Goal: Task Accomplishment & Management: Manage account settings

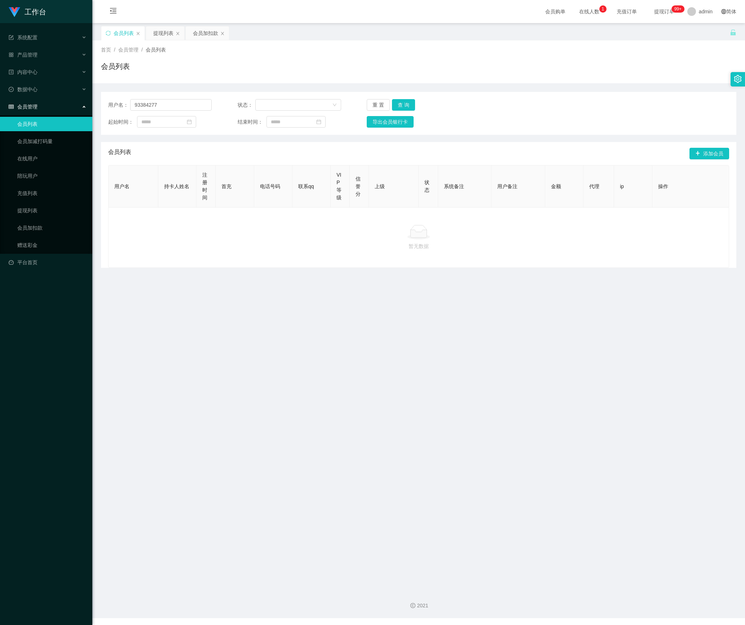
click at [56, 105] on section "工作台 系统配置 产品管理 内容中心 数据中心 会员管理 会员列表 会员加减打码量 在线用户 陪玩用户 充值列表 提现列表 会员加扣款 赠送彩金 平台首页 保…" at bounding box center [372, 309] width 745 height 618
type input "qq123"
click at [409, 104] on button "查 询" at bounding box center [403, 105] width 23 height 12
click at [200, 35] on div "会员加扣款" at bounding box center [205, 33] width 25 height 14
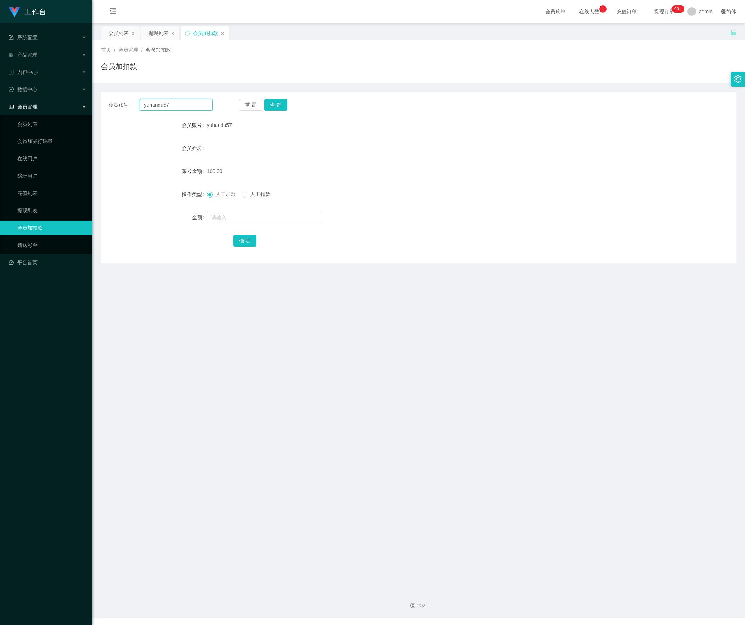
drag, startPoint x: 185, startPoint y: 110, endPoint x: 88, endPoint y: 107, distance: 96.6
click at [88, 107] on section "工作台 系统配置 产品管理 内容中心 数据中心 会员管理 会员列表 会员加减打码量 在线用户 陪玩用户 充值列表 提现列表 会员加扣款 赠送彩金 平台首页 保…" at bounding box center [372, 309] width 745 height 618
paste input "qq123"
type input "qq123"
click at [277, 101] on button "查 询" at bounding box center [275, 105] width 23 height 12
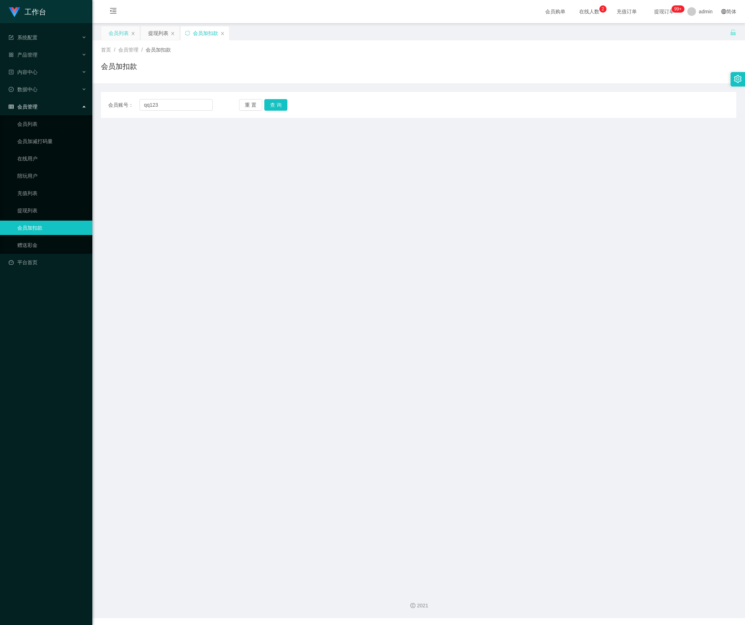
click at [113, 29] on div "会员列表" at bounding box center [118, 33] width 20 height 14
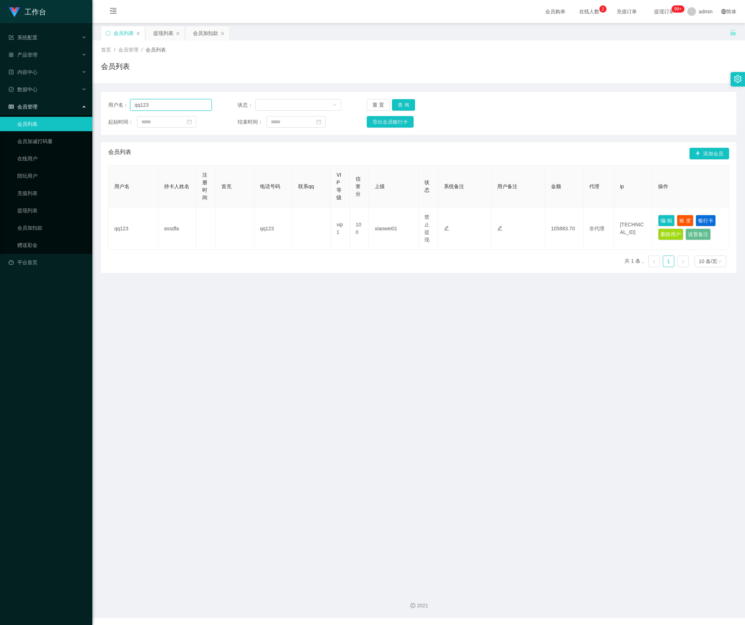
drag, startPoint x: 159, startPoint y: 102, endPoint x: 105, endPoint y: 100, distance: 54.8
click at [105, 100] on div "用户名： qq123 状态： 重 置 查 询 起始时间： 结束时间： 导出会员银行卡" at bounding box center [418, 113] width 635 height 43
paste input "text"
click at [410, 108] on button "查 询" at bounding box center [403, 105] width 23 height 12
type input "qq123"
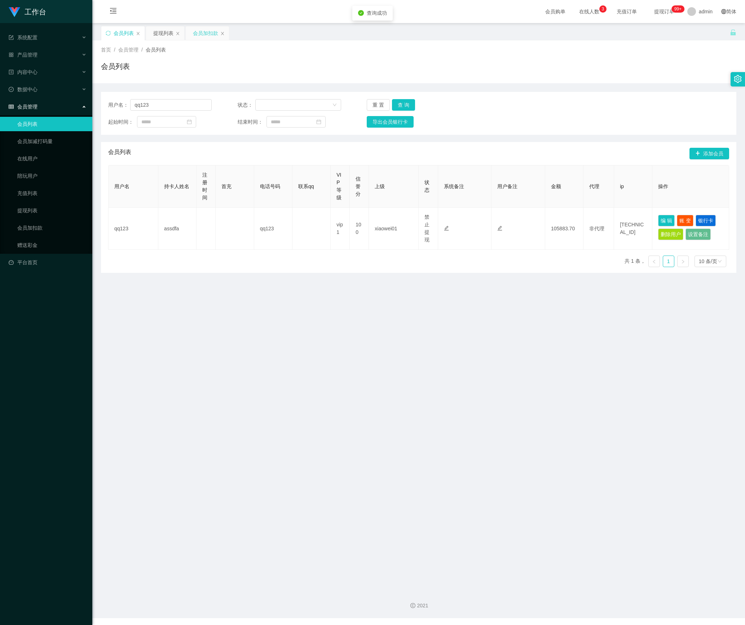
click at [203, 33] on div "会员加扣款" at bounding box center [205, 33] width 25 height 14
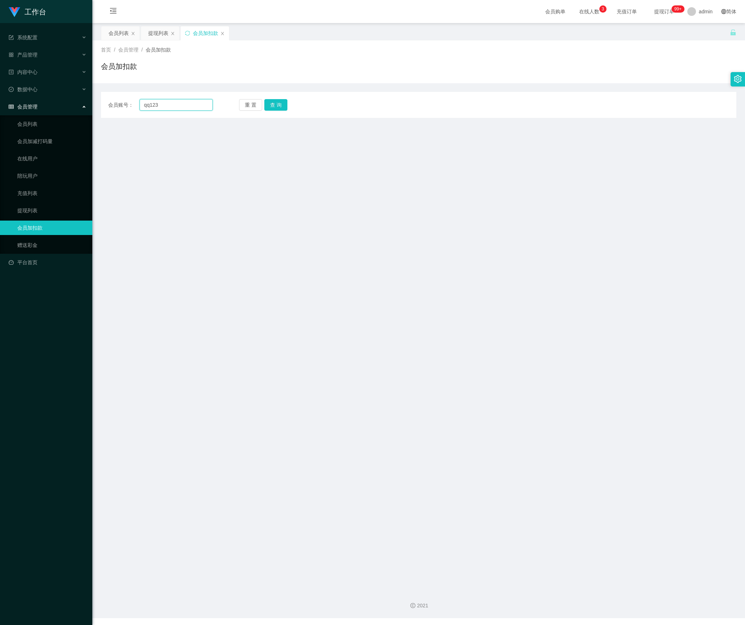
drag, startPoint x: 170, startPoint y: 107, endPoint x: 118, endPoint y: 110, distance: 52.0
click at [102, 104] on div "会员账号： qq123 重 置 查 询" at bounding box center [418, 105] width 635 height 12
paste input "qq123"
type input "qq123"
click at [281, 104] on button "查 询" at bounding box center [275, 105] width 23 height 12
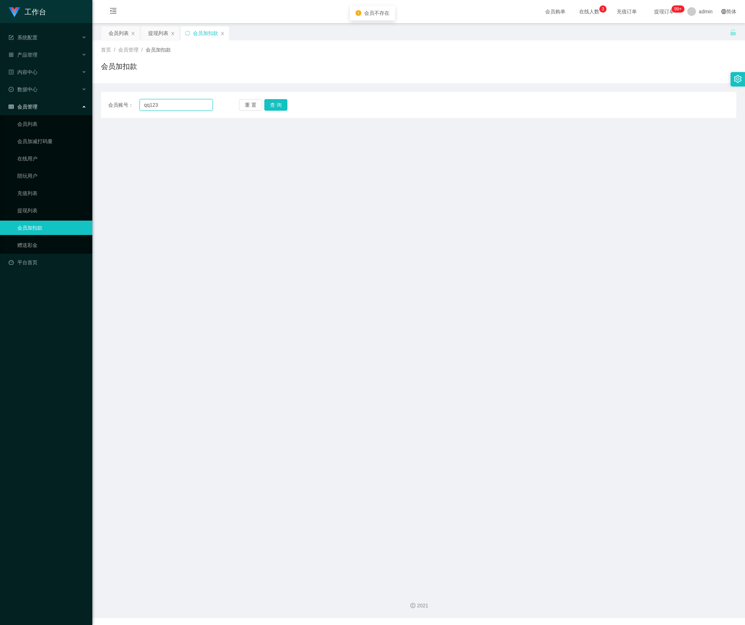
click at [183, 105] on input "qq123" at bounding box center [175, 105] width 73 height 12
click at [275, 102] on button "查 询" at bounding box center [275, 105] width 23 height 12
click at [120, 32] on div "会员列表" at bounding box center [118, 33] width 20 height 14
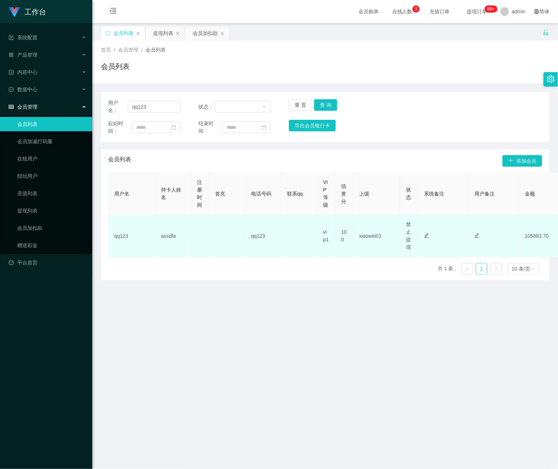
click at [164, 243] on td "assdfa" at bounding box center [173, 236] width 36 height 42
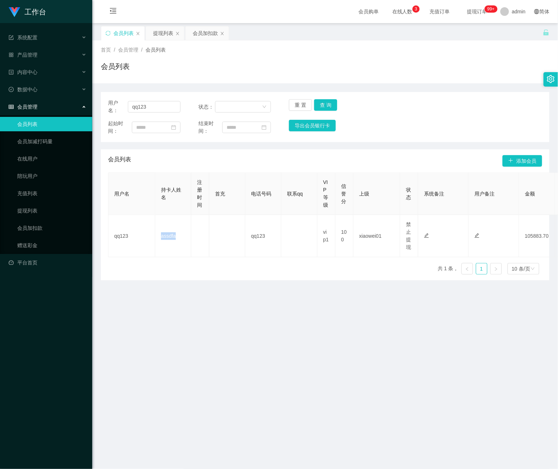
copy td "assdfa"
click at [207, 36] on div "会员加扣款" at bounding box center [205, 33] width 25 height 14
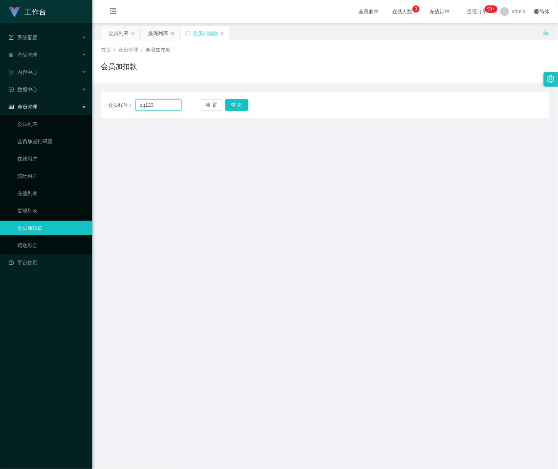
drag, startPoint x: 135, startPoint y: 106, endPoint x: 161, endPoint y: 121, distance: 30.5
click at [104, 107] on div "会员账号： qq123 重 置 查 询" at bounding box center [325, 105] width 449 height 12
paste input "assdfa"
type input "assdfa"
click at [245, 110] on button "查 询" at bounding box center [236, 105] width 23 height 12
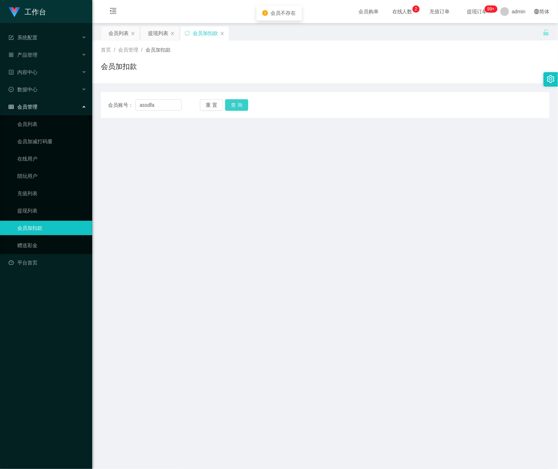
click at [241, 107] on button "查 询" at bounding box center [236, 105] width 23 height 12
click at [238, 107] on button "查 询" at bounding box center [236, 105] width 23 height 12
click at [209, 105] on button "重 置" at bounding box center [211, 105] width 23 height 12
click at [150, 100] on input "text" at bounding box center [159, 105] width 46 height 12
paste input "qq123"
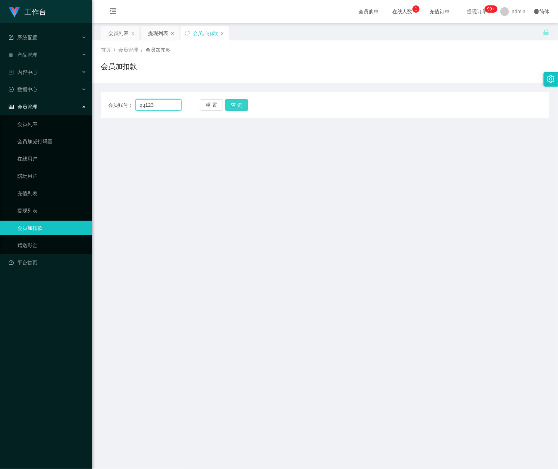
type input "qq123"
click at [230, 105] on button "查 询" at bounding box center [236, 105] width 23 height 12
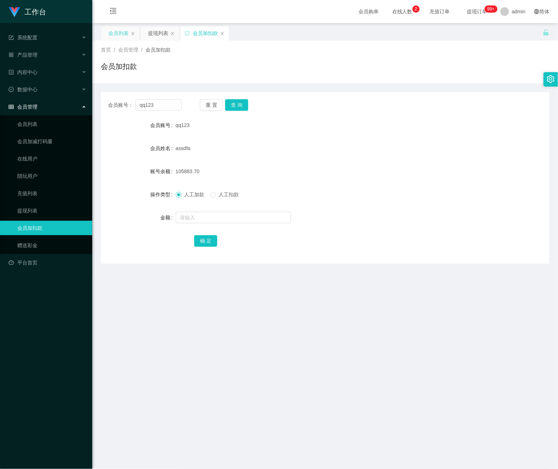
click at [117, 31] on div "会员列表" at bounding box center [118, 33] width 20 height 14
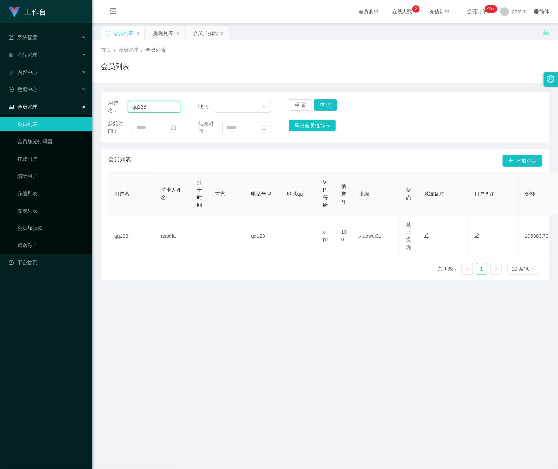
drag, startPoint x: 164, startPoint y: 105, endPoint x: 101, endPoint y: 117, distance: 63.9
click at [98, 114] on main "关闭左侧 关闭右侧 关闭其它 刷新页面 会员列表 提现列表 会员加扣款 首页 / 会员管理 / 会员列表 / 会员列表 用户名： qq123 状态： 重 置 …" at bounding box center [325, 304] width 466 height 562
paste input "tb9160686421"
click at [329, 101] on button "查 询" at bounding box center [325, 105] width 23 height 12
drag, startPoint x: 170, startPoint y: 106, endPoint x: 10, endPoint y: 112, distance: 160.5
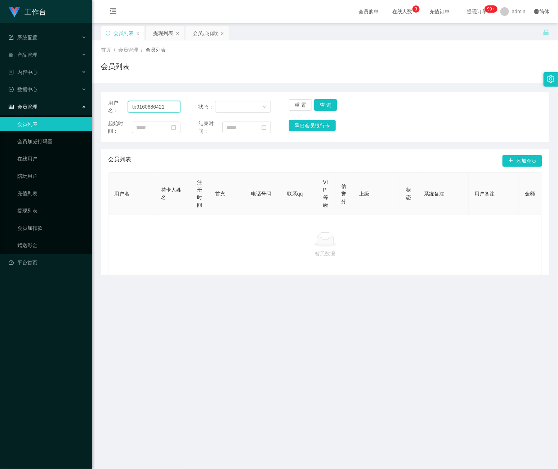
click at [10, 112] on section "工作台 系统配置 产品管理 内容中心 数据中心 会员管理 会员列表 会员加减打码量 在线用户 陪玩用户 充值列表 提现列表 会员加扣款 赠送彩金 平台首页 保…" at bounding box center [279, 309] width 558 height 618
paste input "Jzeezhuo"
type input "Jzeezhuo"
click at [324, 106] on button "查 询" at bounding box center [325, 105] width 23 height 12
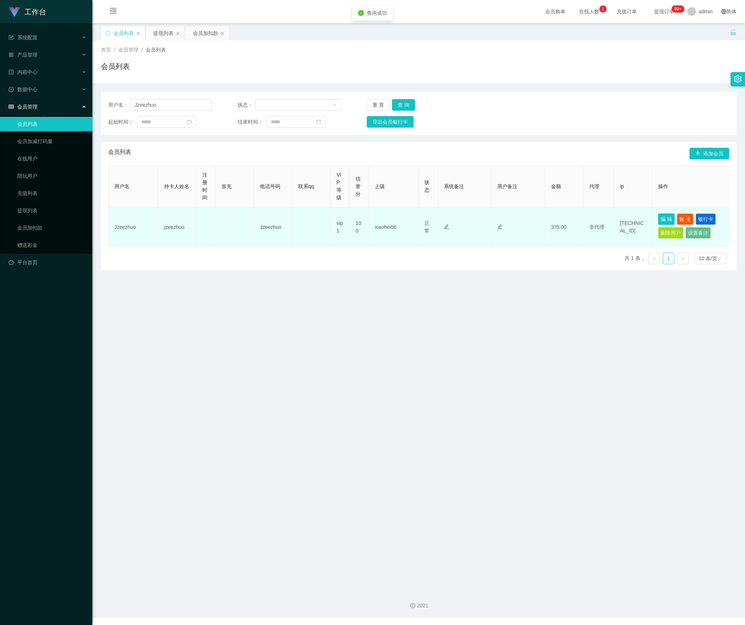
click at [662, 218] on button "编 辑" at bounding box center [666, 219] width 17 height 12
type input "Jzeezhuo"
type input "jzeezhuo"
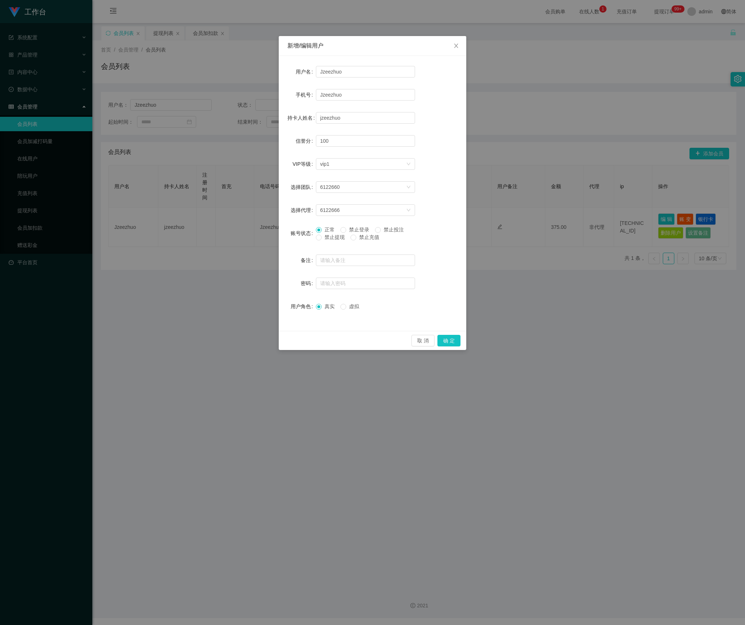
click at [333, 237] on span "禁止提现" at bounding box center [335, 237] width 26 height 6
click at [456, 340] on button "确 定" at bounding box center [448, 341] width 23 height 12
